Goal: Find specific page/section: Find specific page/section

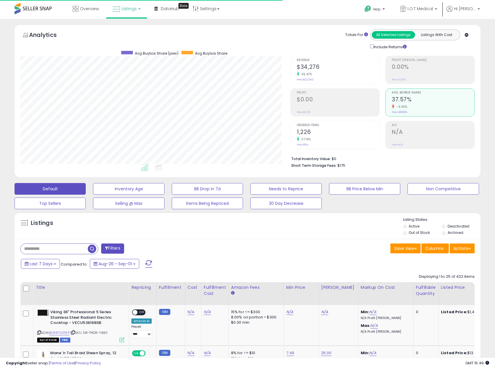
scroll to position [119, 270]
click at [420, 9] on span "I.O.T Medical" at bounding box center [420, 9] width 26 height 6
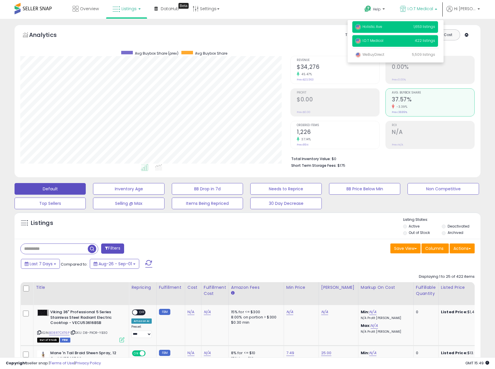
click at [408, 27] on p "Holistic Ave 1,653 listings" at bounding box center [395, 27] width 86 height 12
click at [390, 27] on p "Holistic Ave 1,653 listings" at bounding box center [395, 27] width 86 height 12
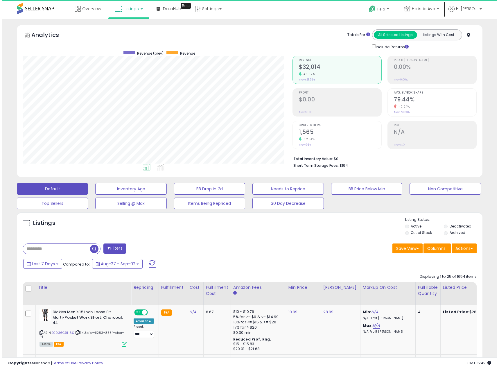
scroll to position [119, 270]
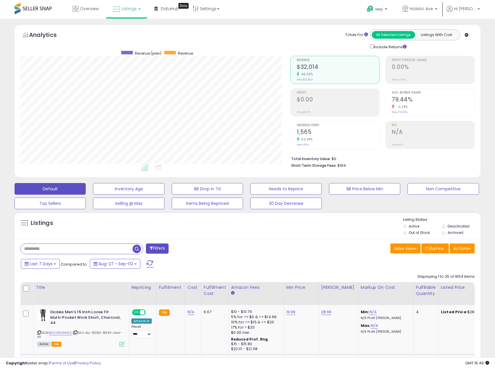
click at [63, 249] on input "text" at bounding box center [77, 249] width 112 height 10
type input "**"
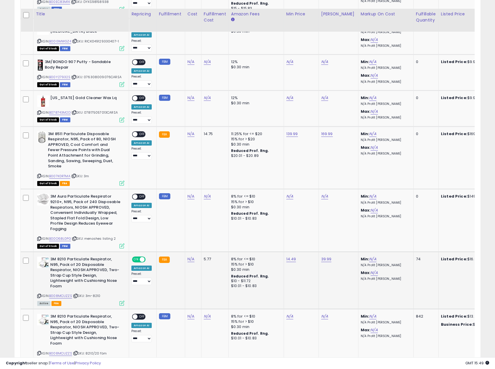
scroll to position [610, 0]
